Goal: Task Accomplishment & Management: Manage account settings

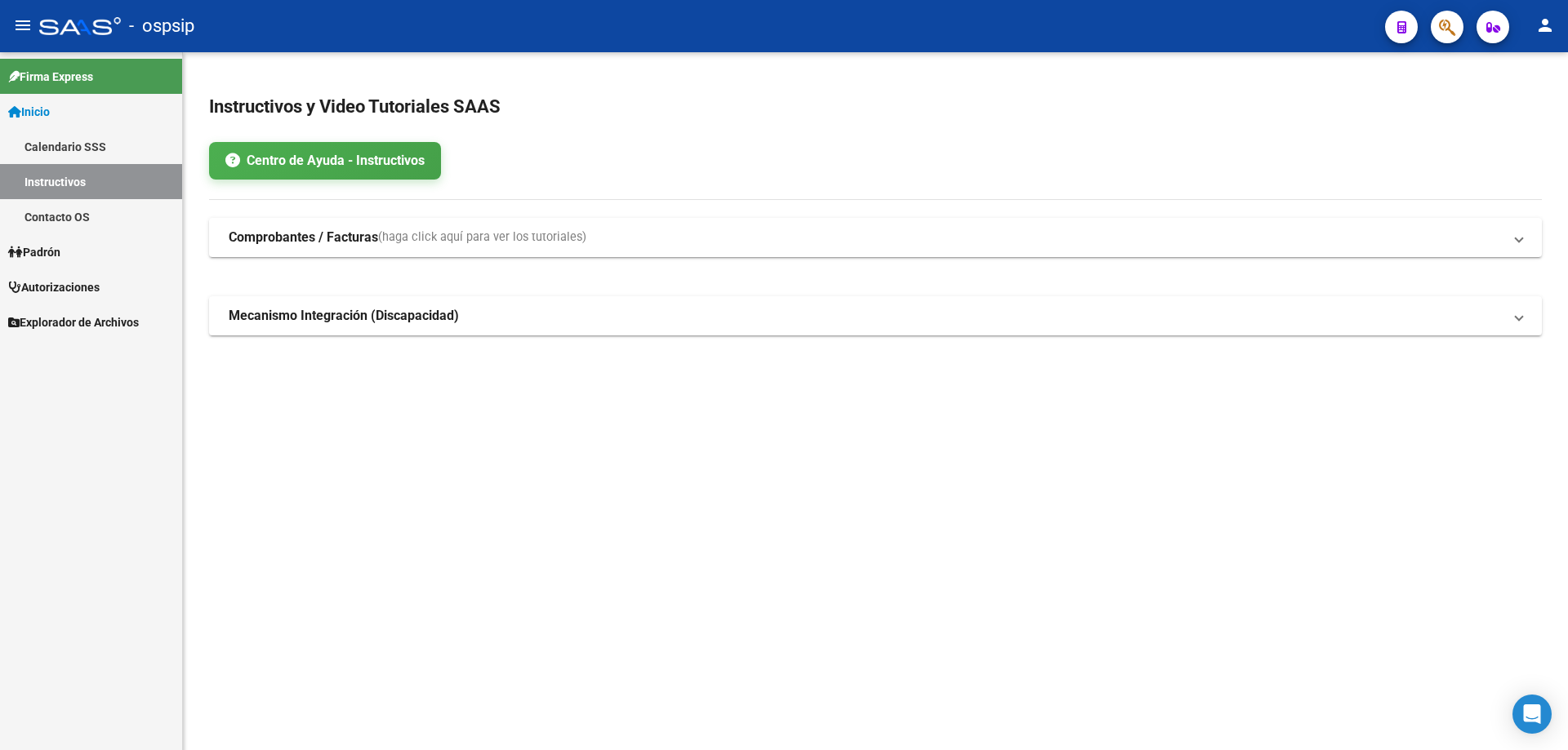
click at [116, 284] on link "Autorizaciones" at bounding box center [91, 287] width 182 height 35
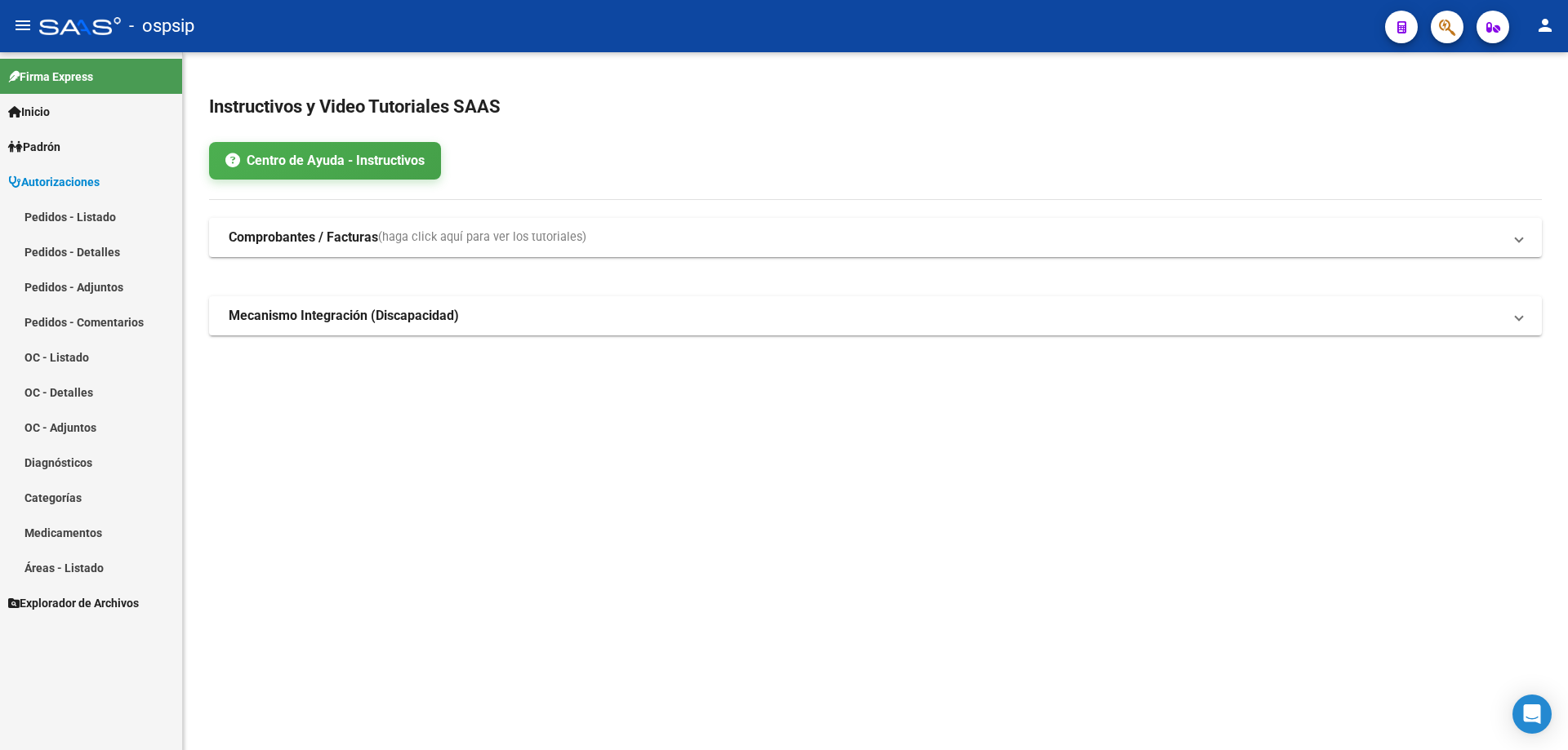
click at [134, 223] on link "Pedidos - Listado" at bounding box center [91, 217] width 182 height 35
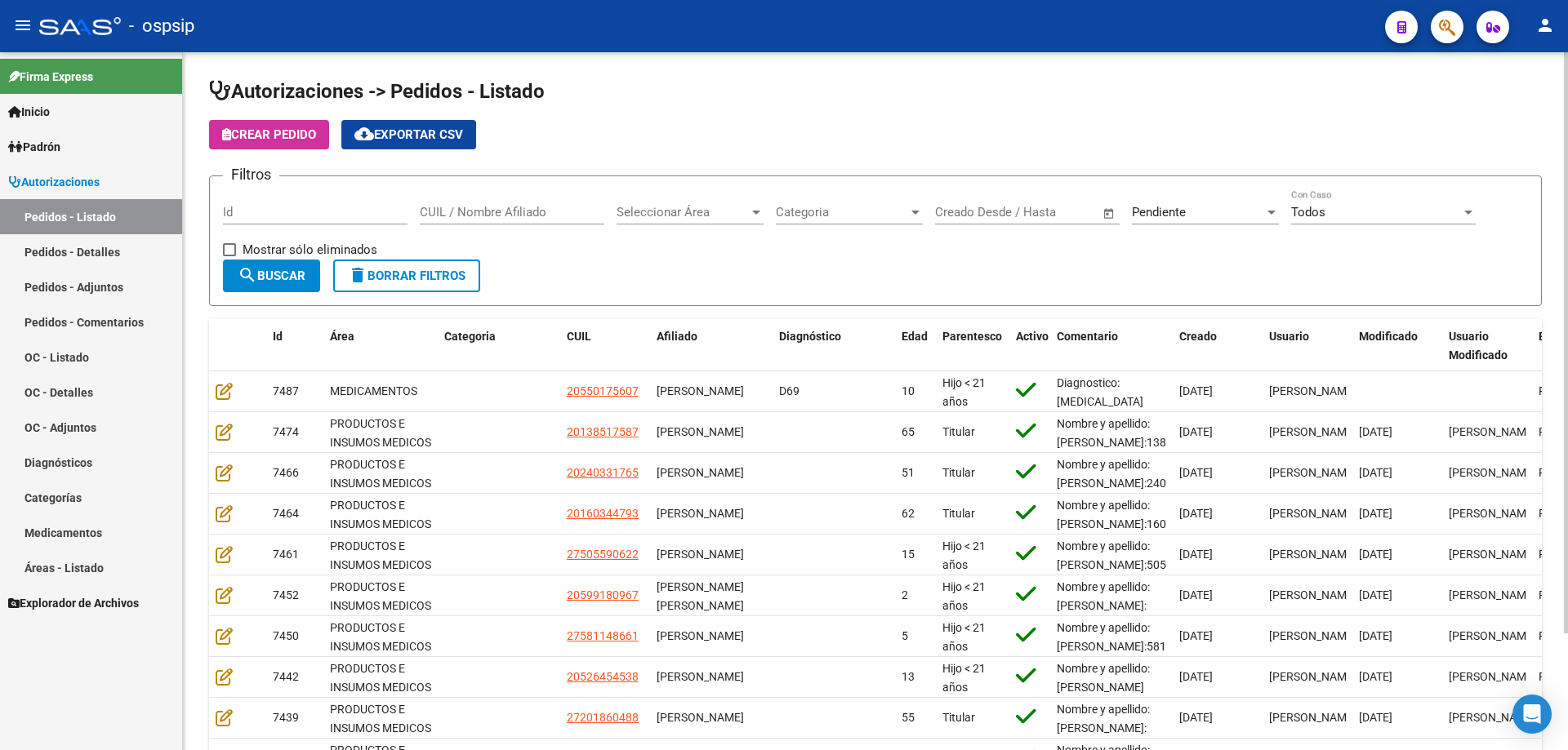
click at [1173, 221] on div "Pendiente Seleccionar Estado" at bounding box center [1206, 207] width 147 height 35
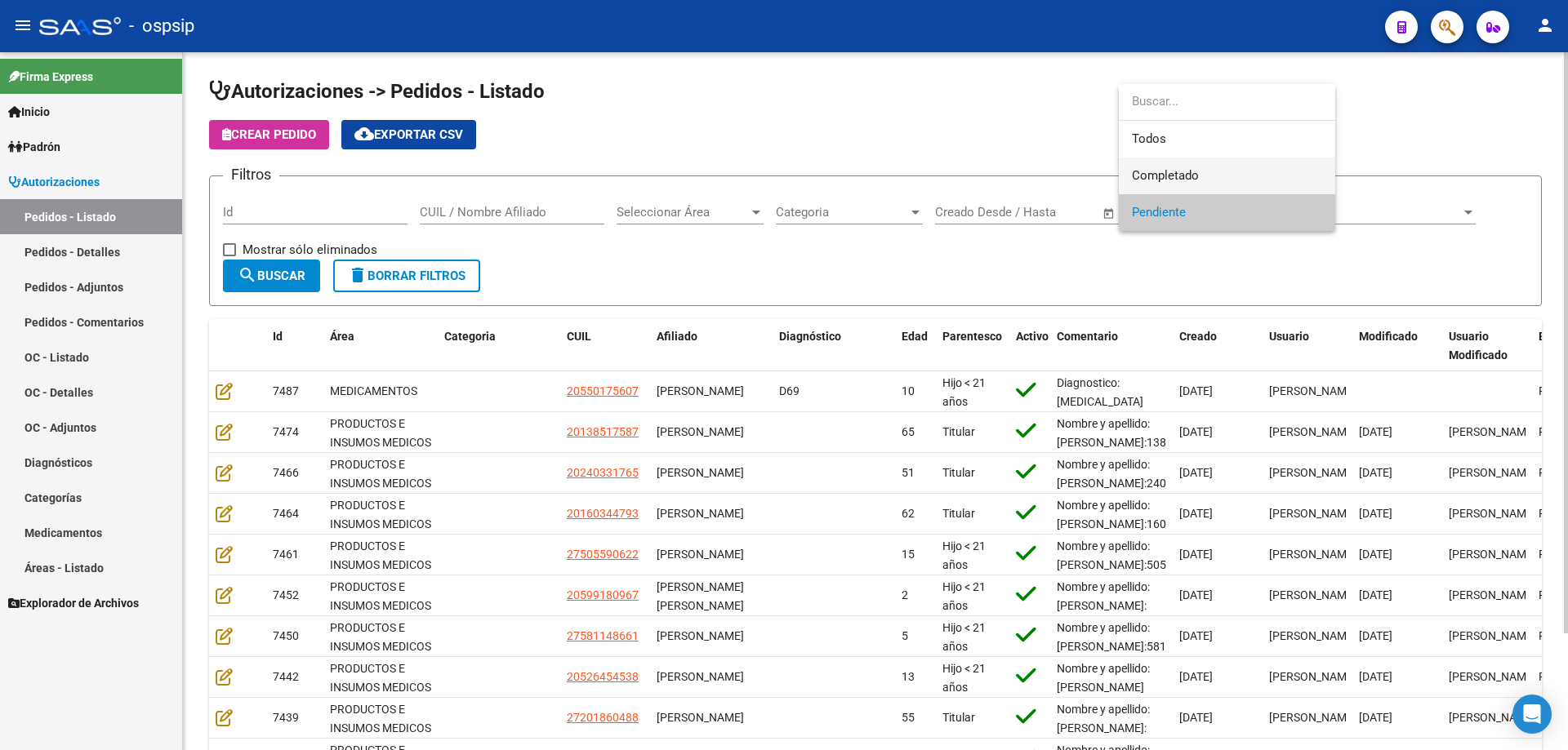
click at [1166, 179] on span "Completado" at bounding box center [1166, 176] width 67 height 15
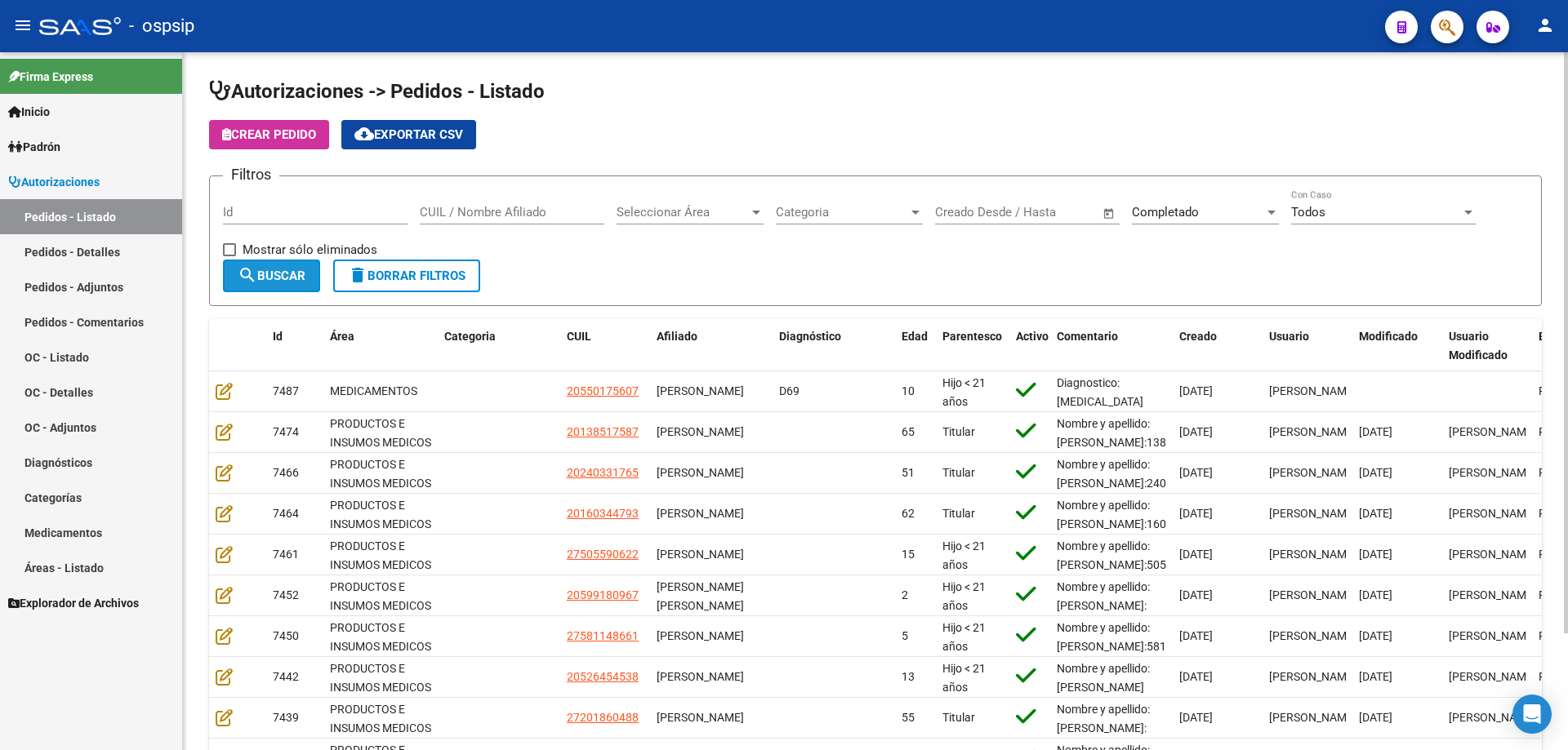
click at [306, 271] on span "search Buscar" at bounding box center [271, 276] width 68 height 15
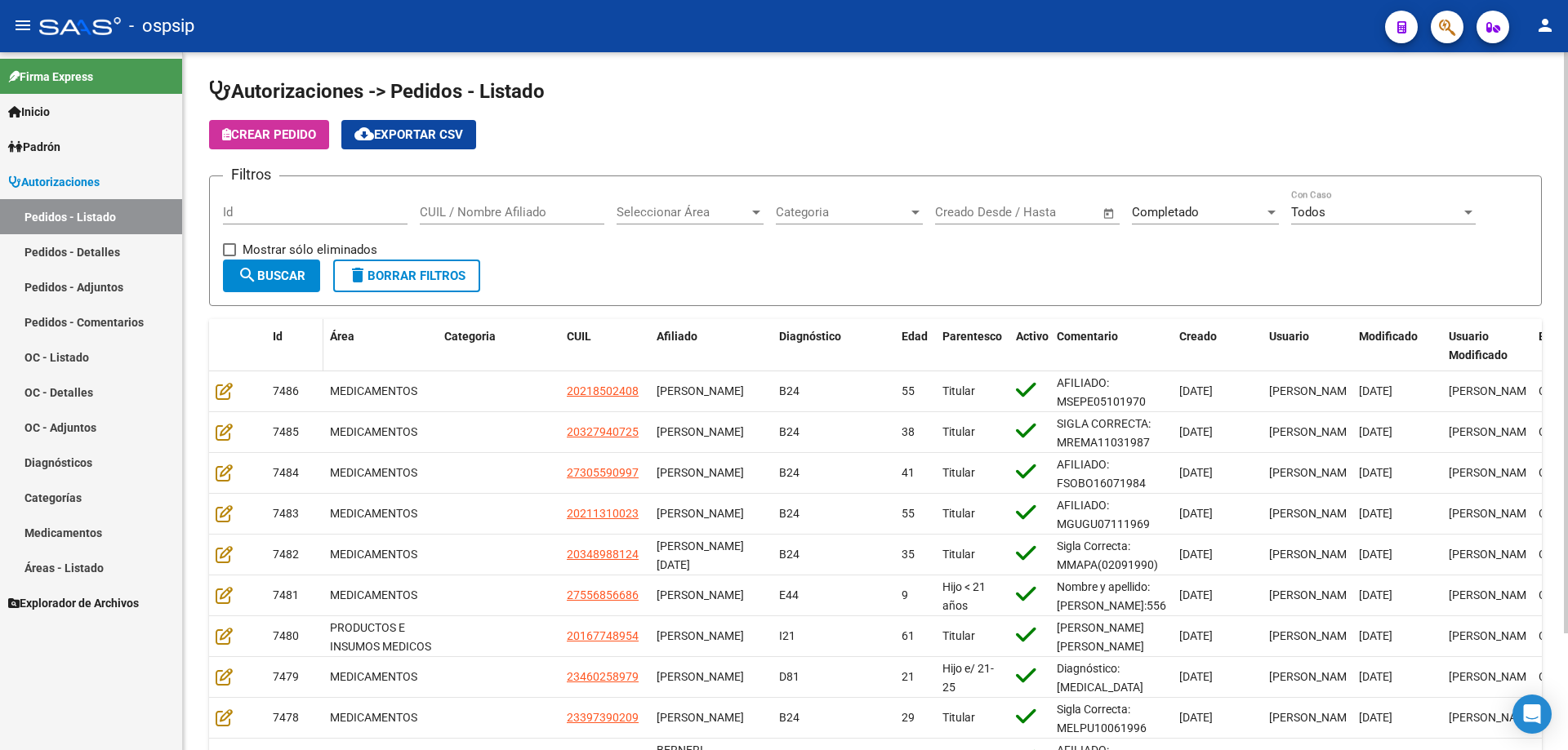
click at [302, 346] on div "Id" at bounding box center [294, 336] width 44 height 19
click at [299, 260] on button "search Buscar" at bounding box center [271, 275] width 98 height 33
click at [384, 137] on span "cloud_download Exportar CSV" at bounding box center [408, 135] width 109 height 15
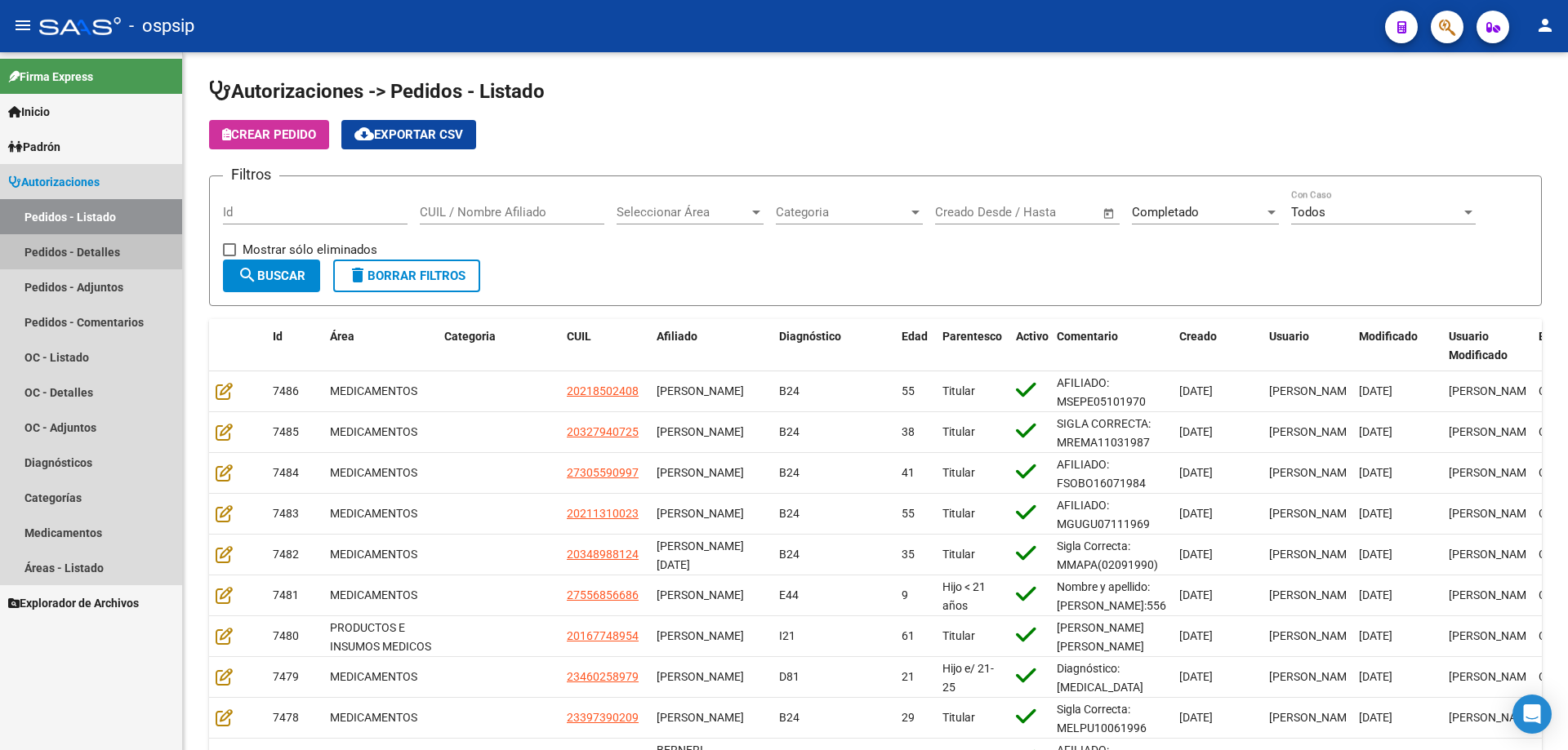
click at [71, 246] on link "Pedidos - Detalles" at bounding box center [91, 252] width 182 height 35
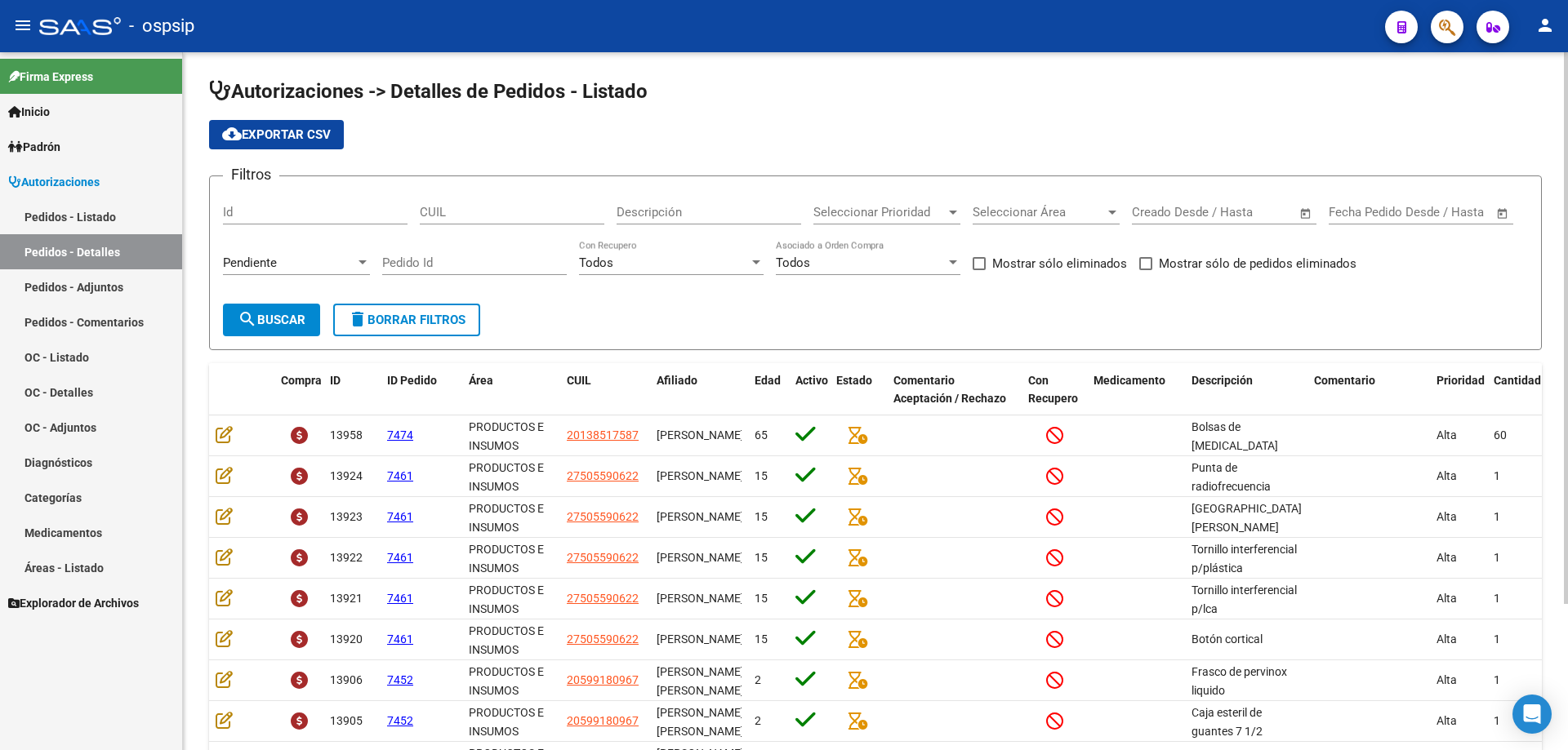
click at [213, 260] on form "Filtros Id CUIL Descripción Seleccionar Prioridad Seleccionar Prioridad Selecci…" at bounding box center [876, 263] width 1333 height 175
click at [231, 260] on span "Pendiente" at bounding box center [250, 263] width 54 height 15
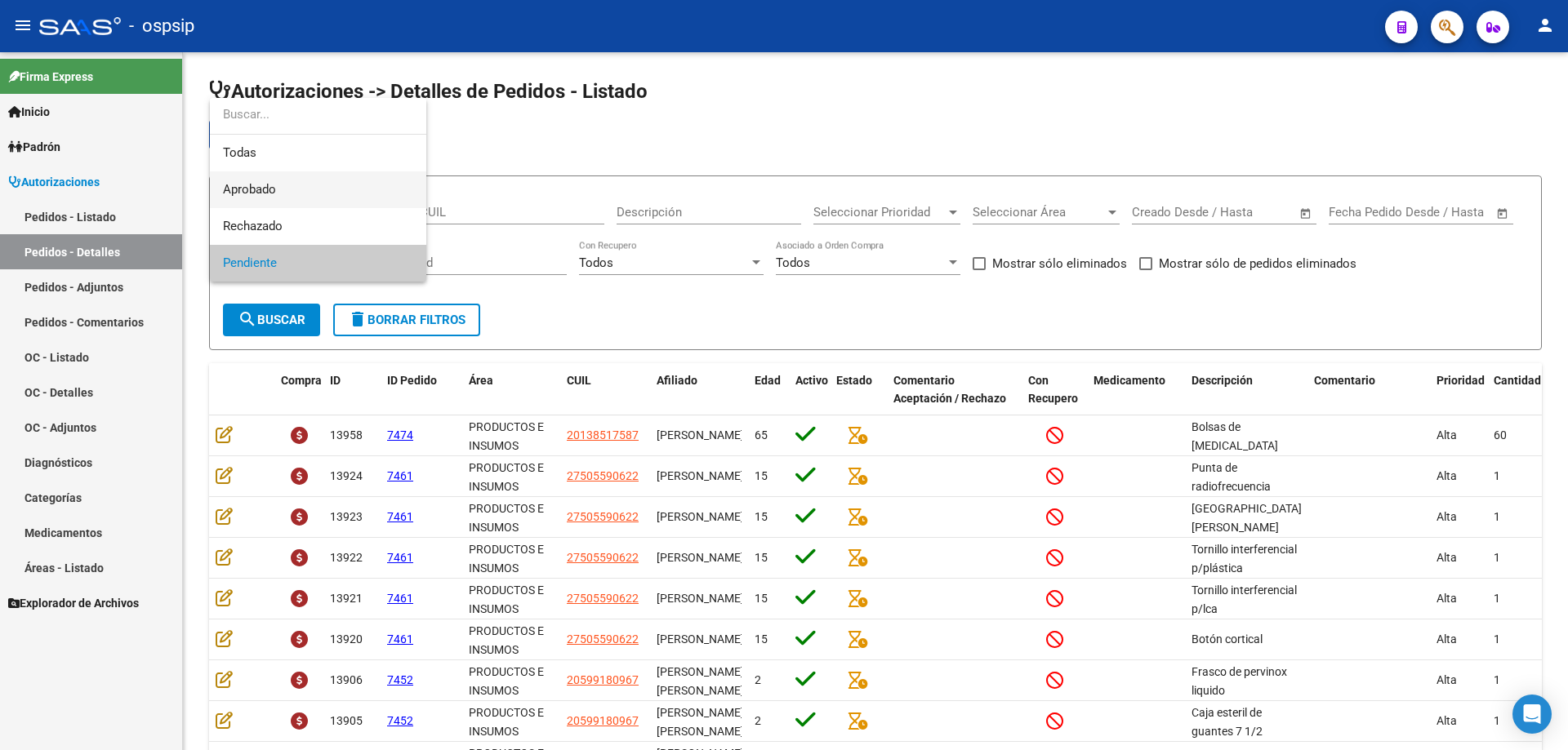
click at [271, 203] on span "Aprobado" at bounding box center [318, 190] width 191 height 37
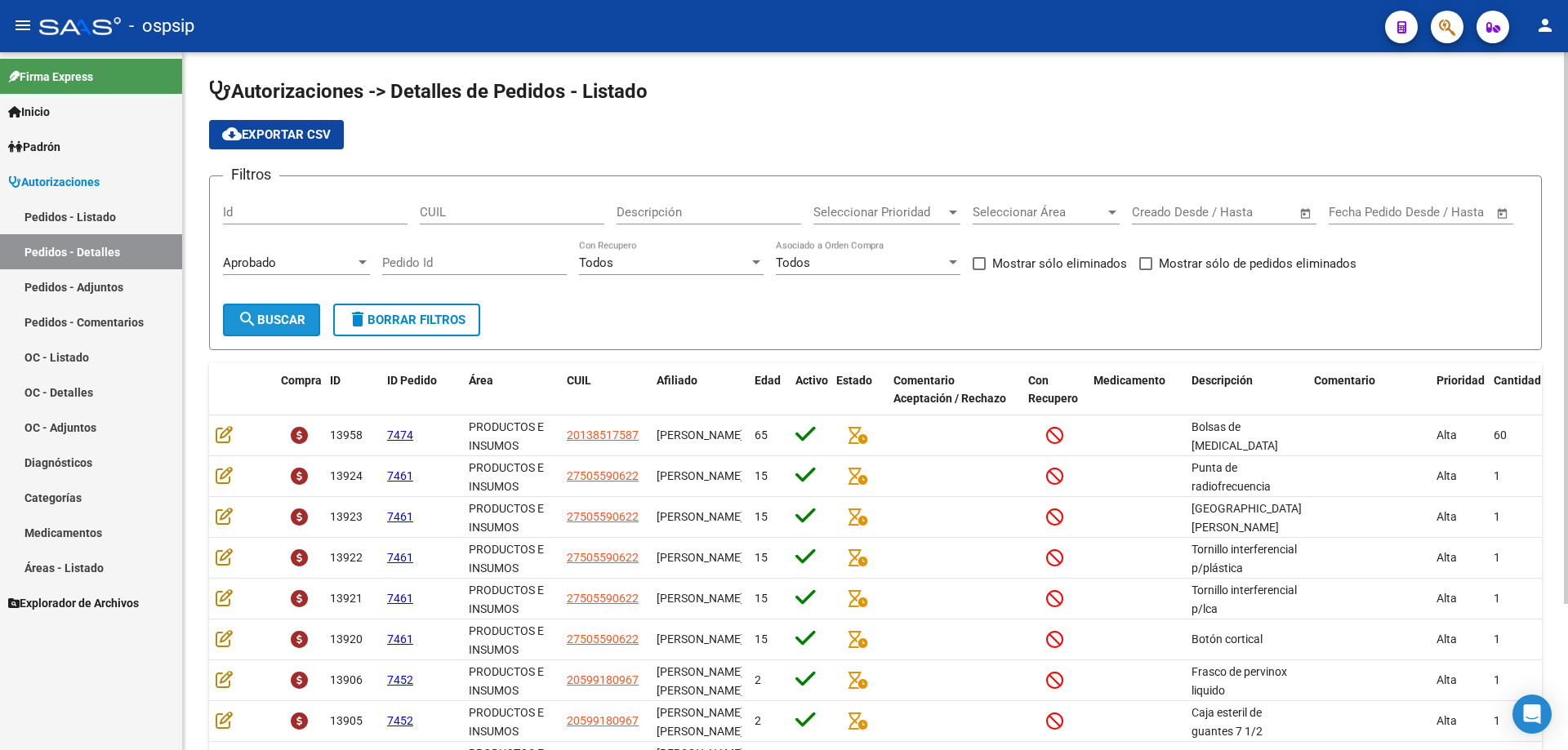
click at [296, 319] on span "search Buscar" at bounding box center [271, 320] width 68 height 15
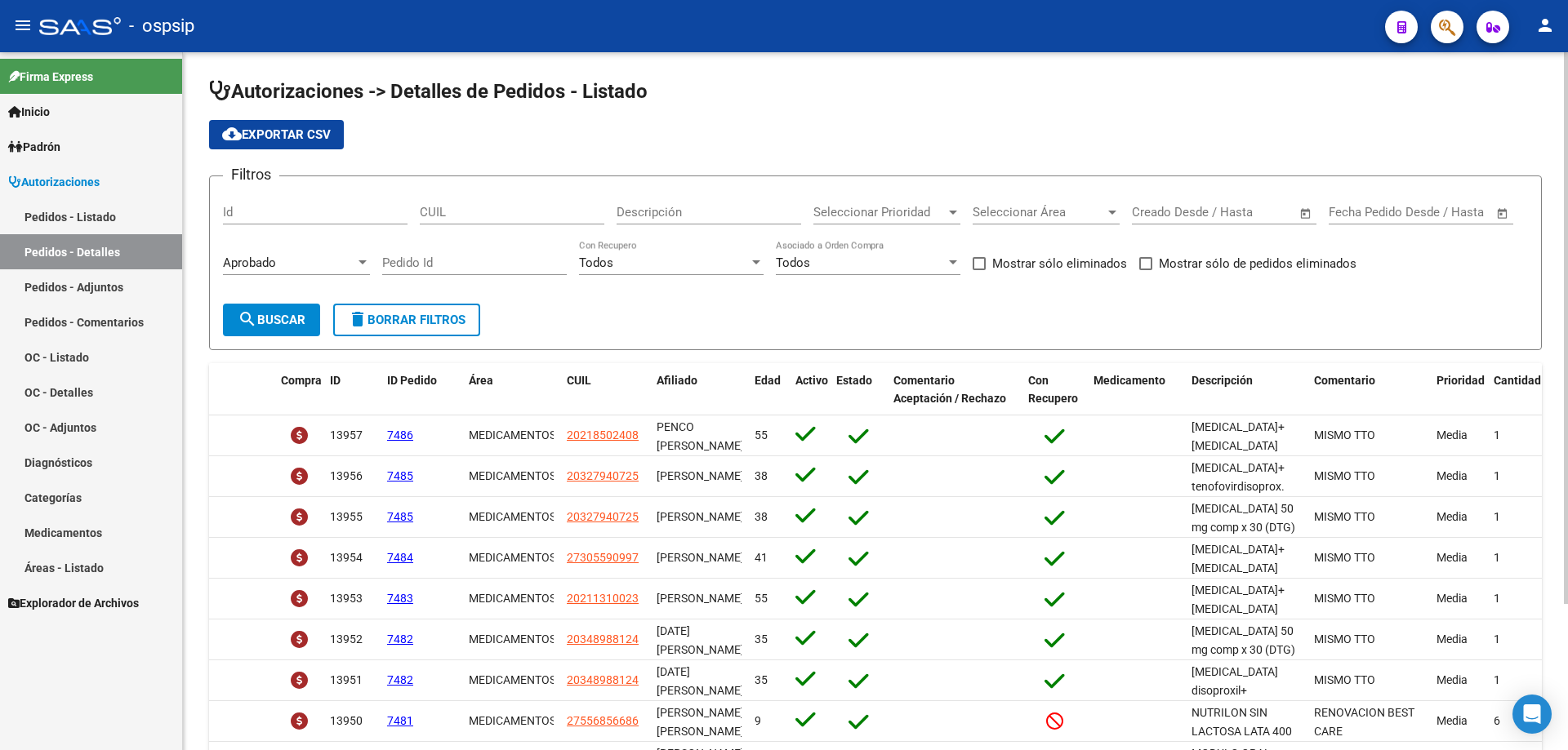
click at [296, 319] on span "search Buscar" at bounding box center [271, 320] width 68 height 15
click at [252, 135] on span "cloud_download Exportar CSV" at bounding box center [276, 135] width 109 height 15
click at [128, 216] on link "Pedidos - Listado" at bounding box center [91, 217] width 182 height 35
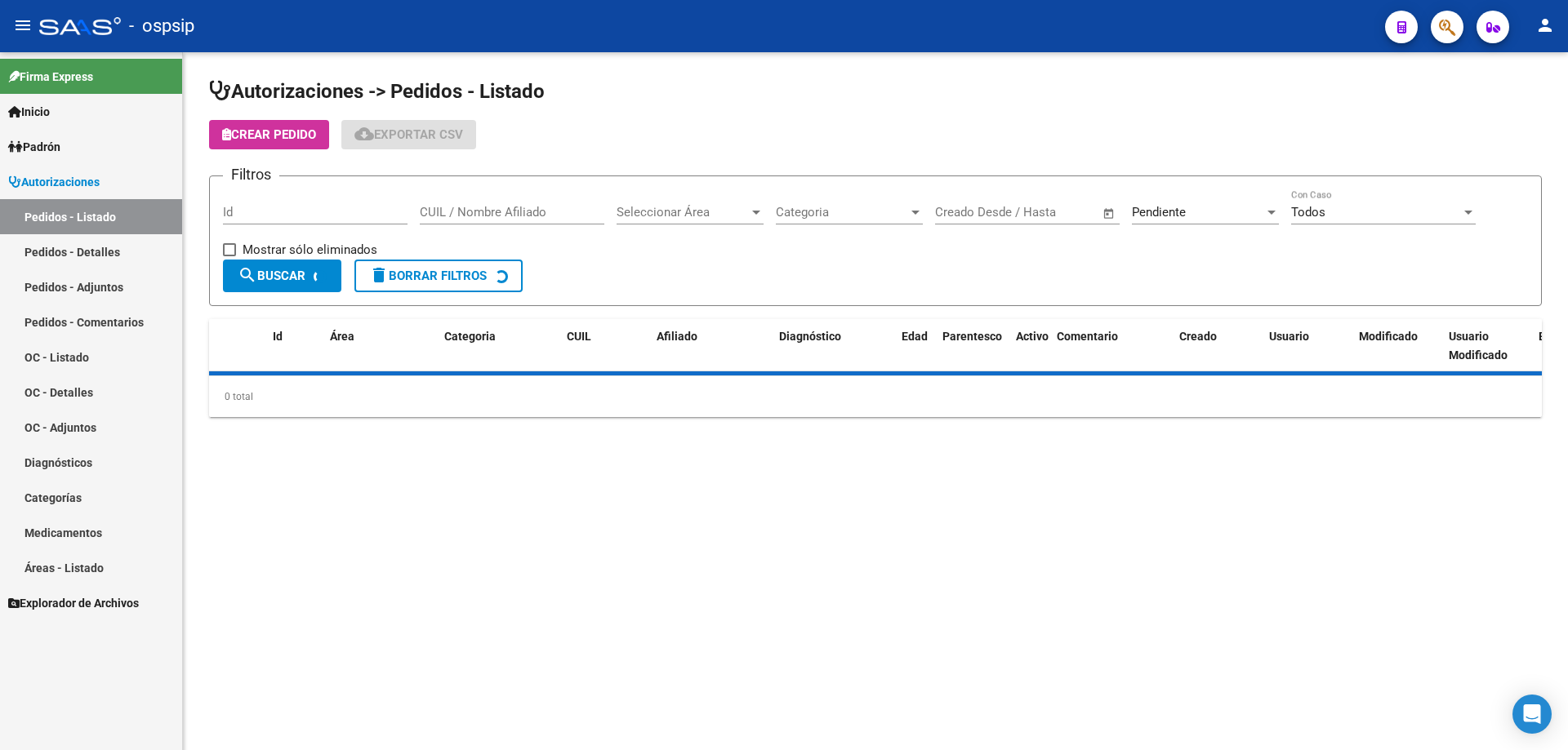
click at [1168, 216] on span "Pendiente" at bounding box center [1159, 213] width 54 height 15
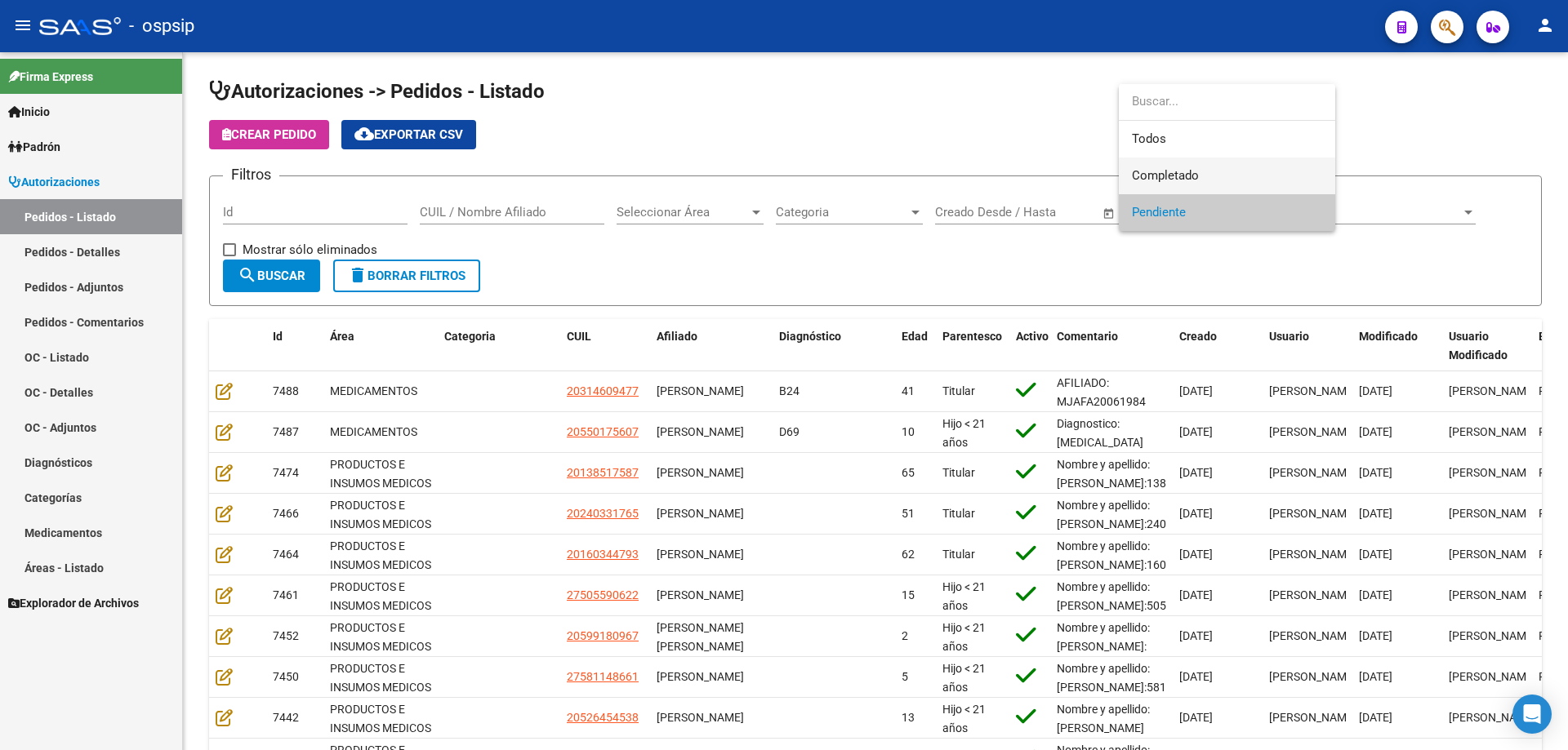
click at [1179, 189] on span "Completado" at bounding box center [1227, 177] width 191 height 37
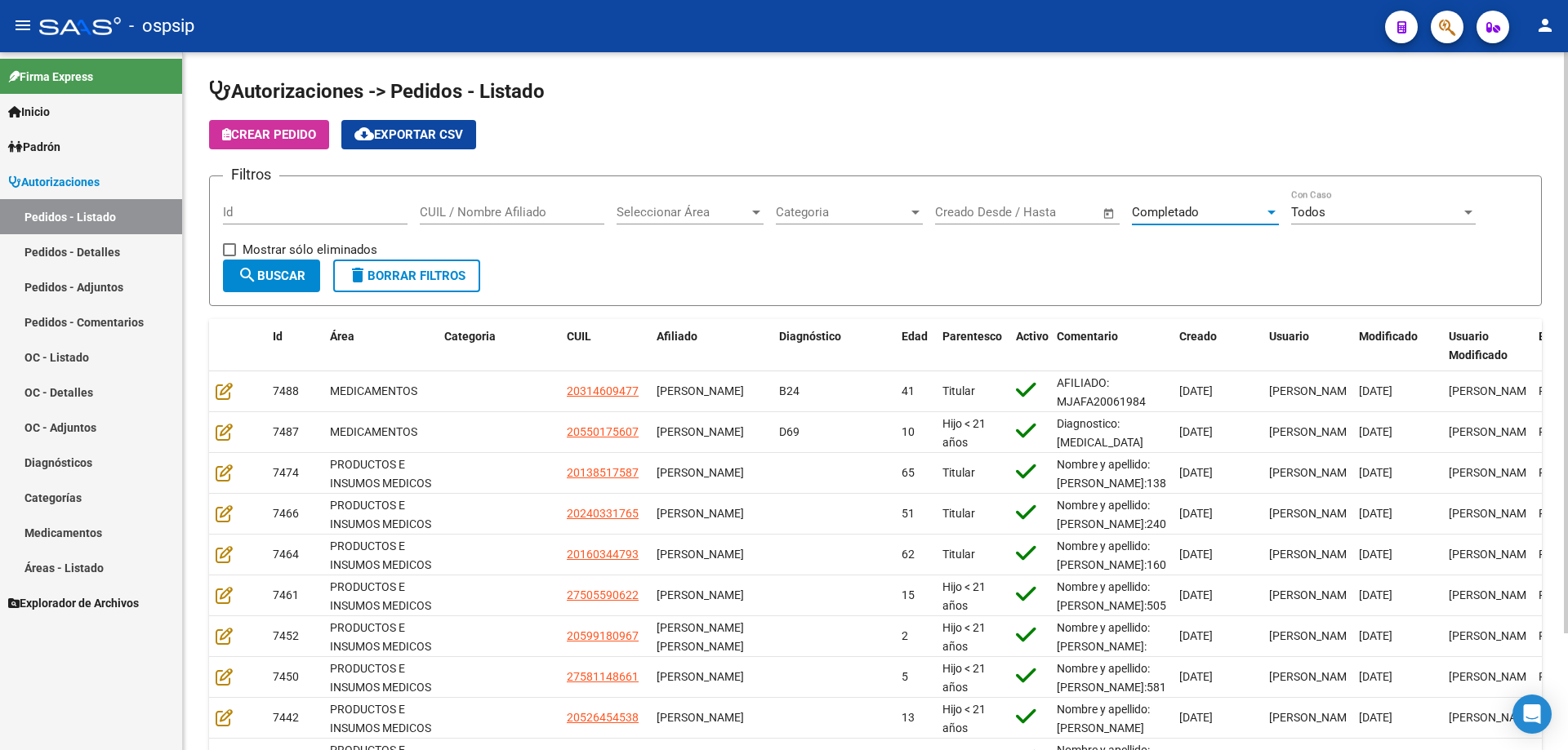
click at [483, 216] on input "CUIL / Nombre Afiliado" at bounding box center [512, 213] width 185 height 15
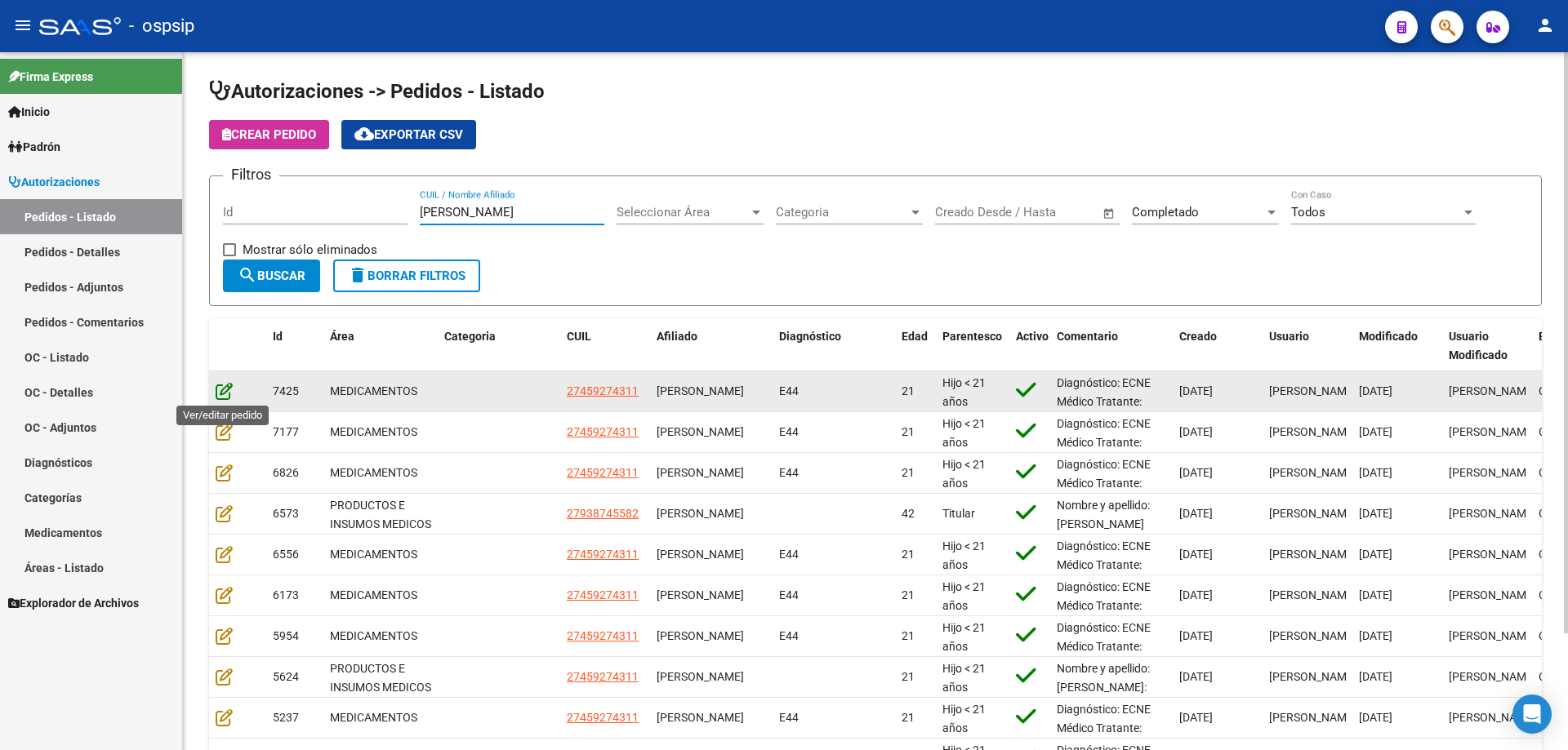
type input "[PERSON_NAME]"
click at [228, 388] on icon at bounding box center [224, 390] width 17 height 18
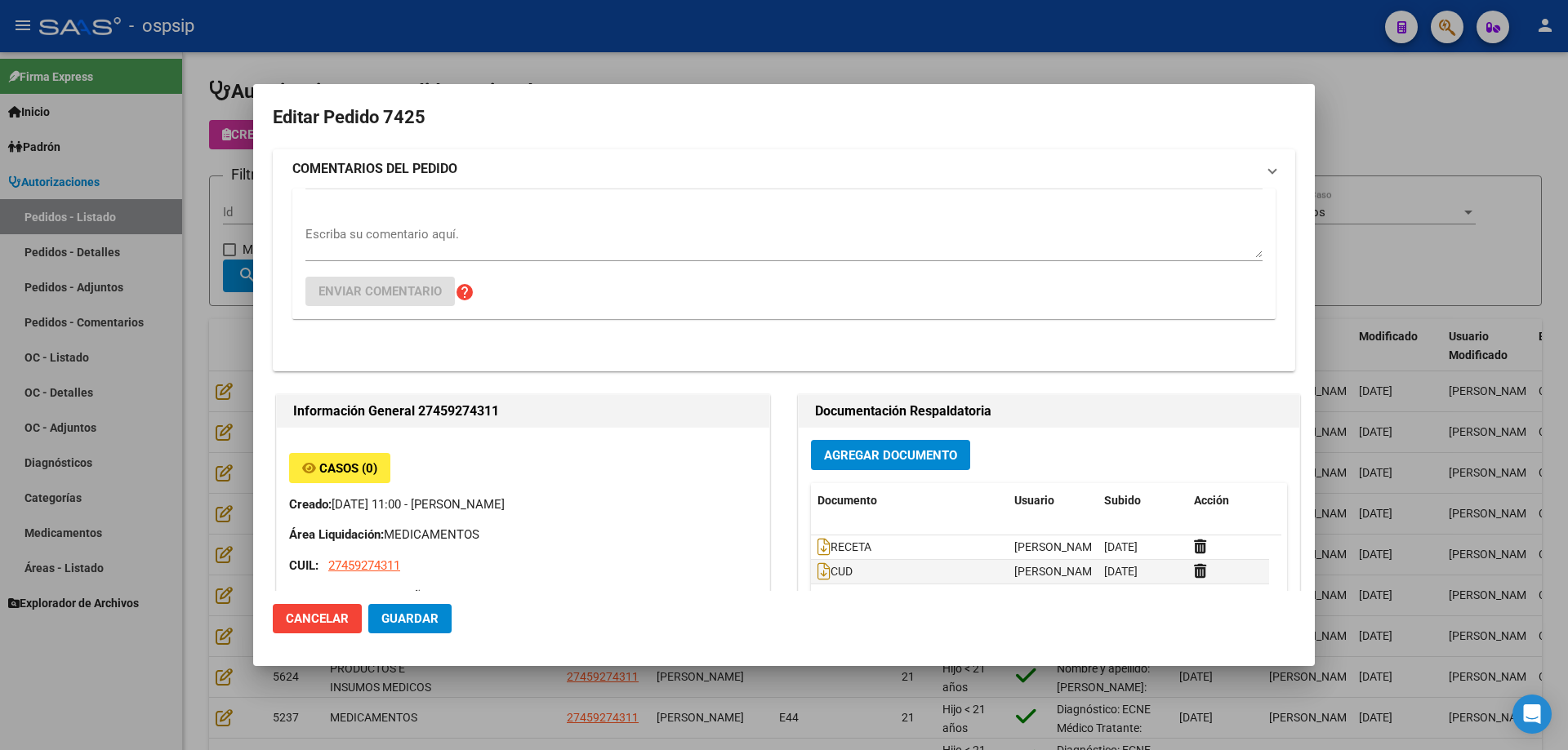
type input "[GEOGRAPHIC_DATA], [PERSON_NAME], [PERSON_NAME] 1534"
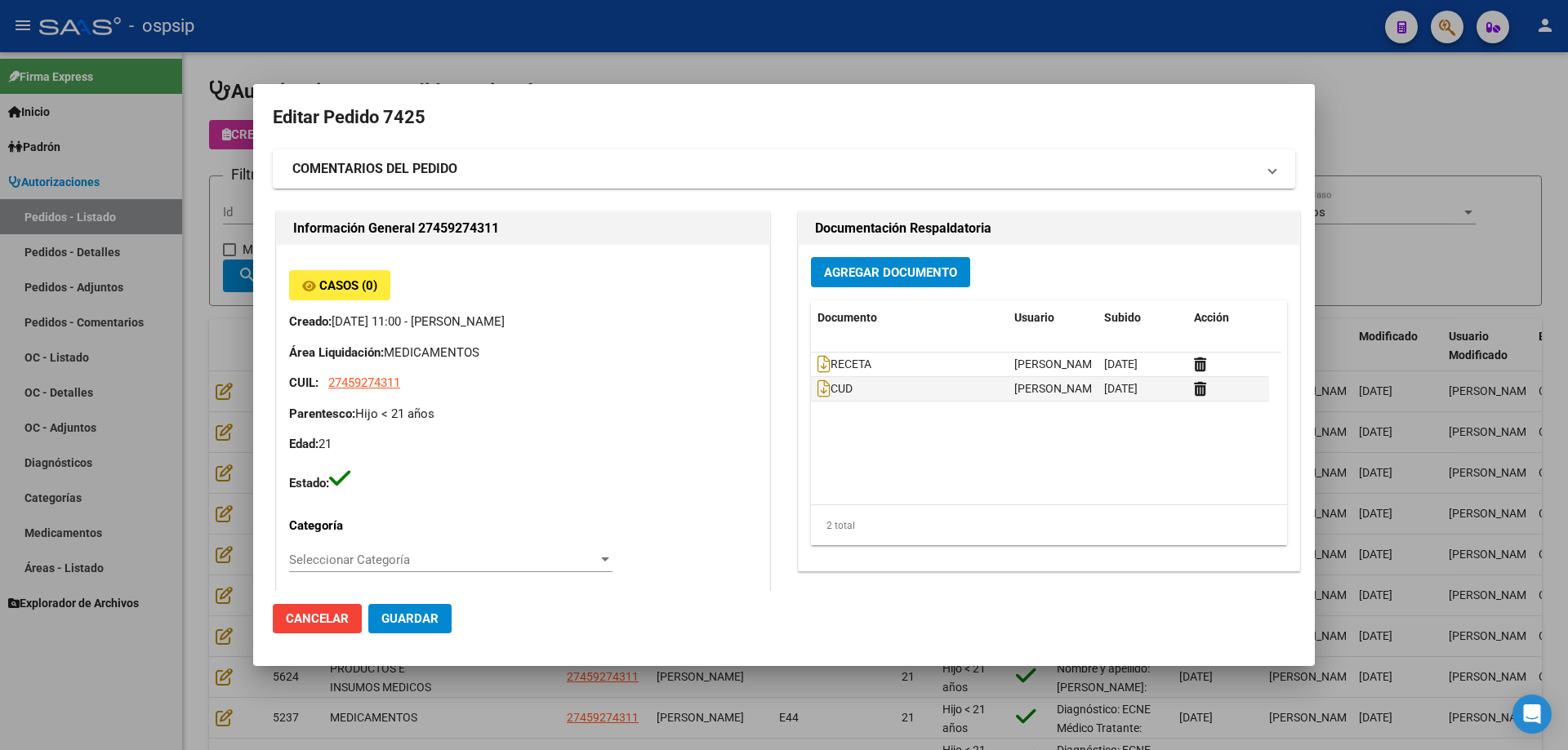
click at [150, 414] on div at bounding box center [784, 375] width 1568 height 750
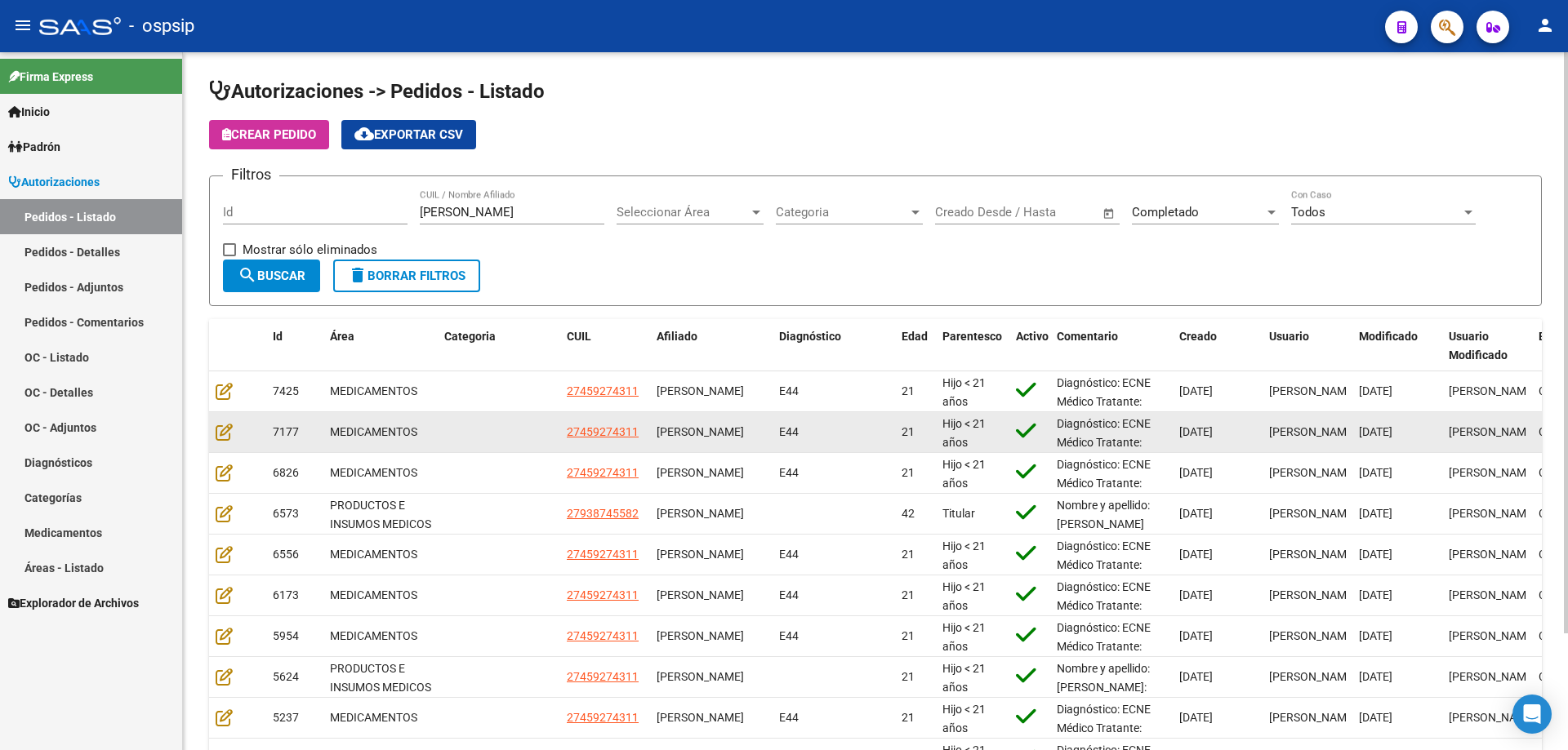
click at [215, 427] on datatable-body-cell at bounding box center [237, 432] width 57 height 40
click at [223, 429] on icon at bounding box center [224, 431] width 17 height 18
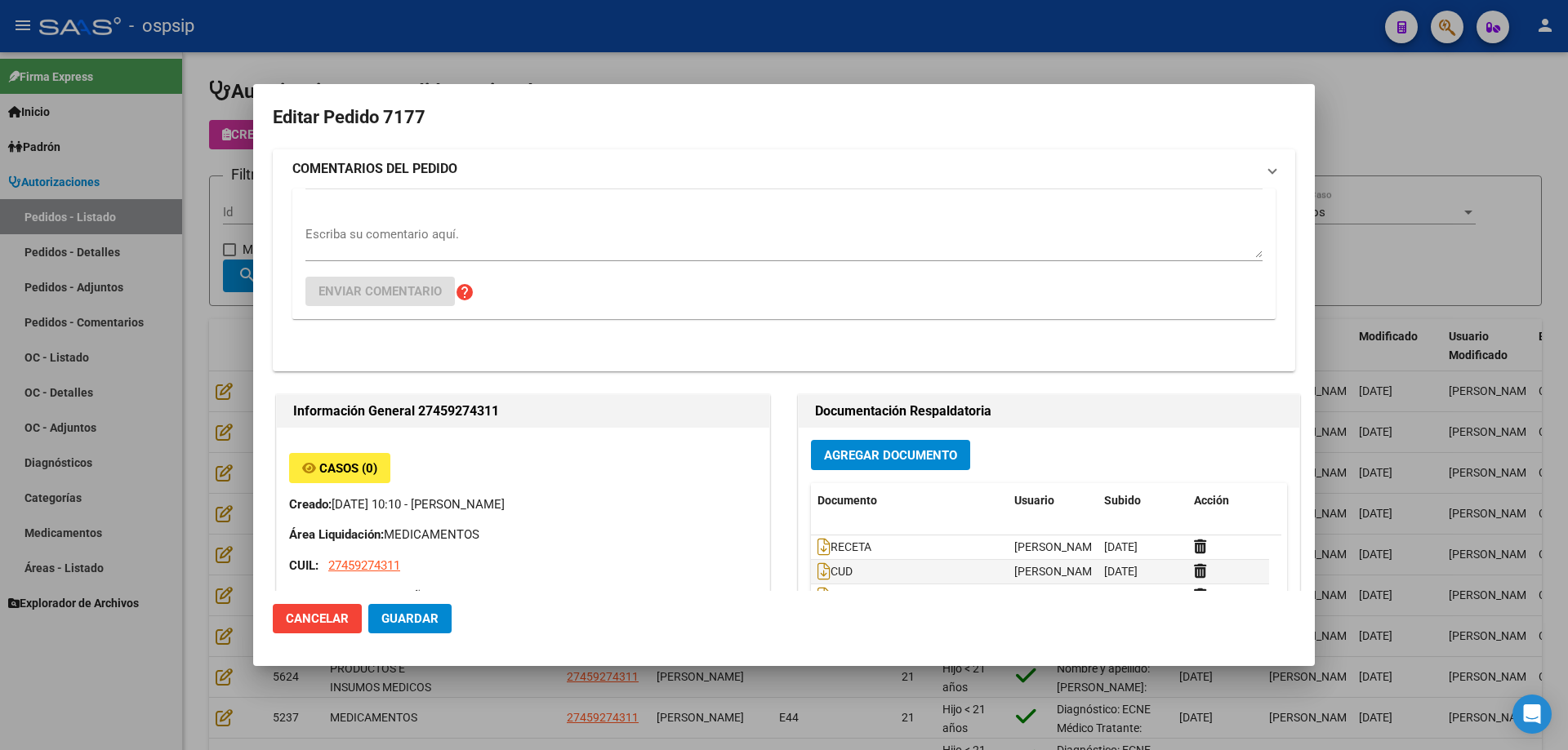
type input "[GEOGRAPHIC_DATA], [PERSON_NAME], [PERSON_NAME] 1534"
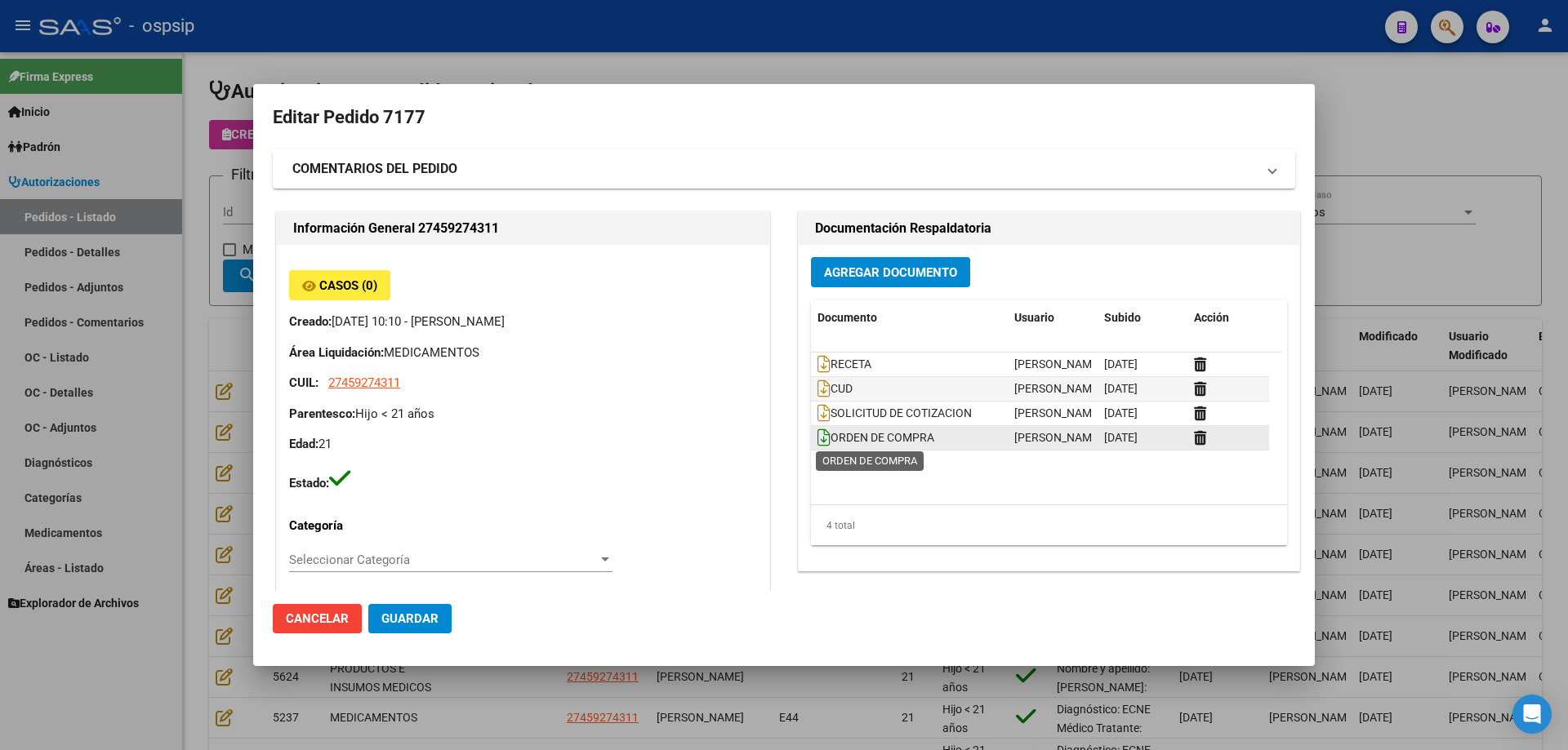
click at [817, 444] on icon at bounding box center [824, 437] width 13 height 18
